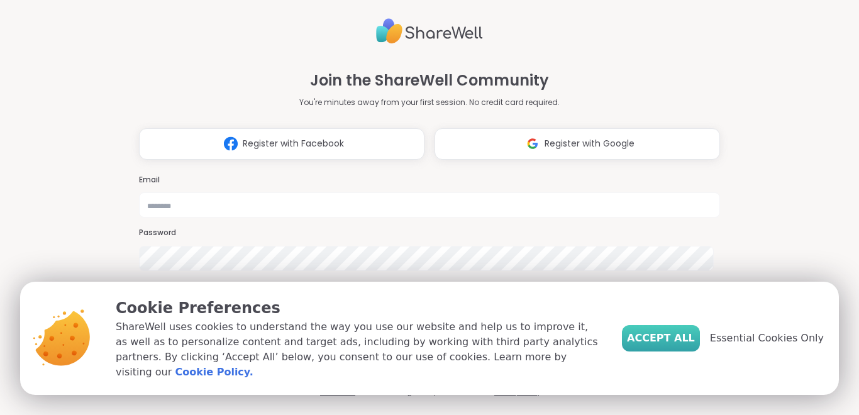
click at [667, 346] on span "Accept All" at bounding box center [661, 338] width 68 height 15
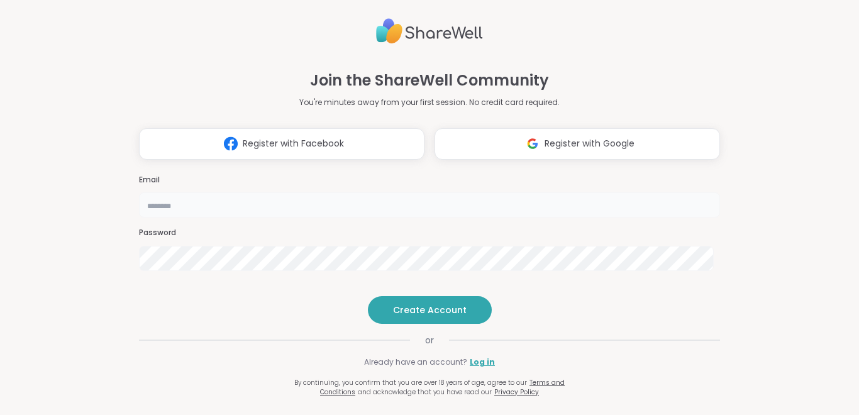
click at [481, 192] on input "email" at bounding box center [429, 204] width 581 height 25
type input "**********"
click at [422, 316] on span "Create Account" at bounding box center [430, 310] width 74 height 13
